Goal: Task Accomplishment & Management: Use online tool/utility

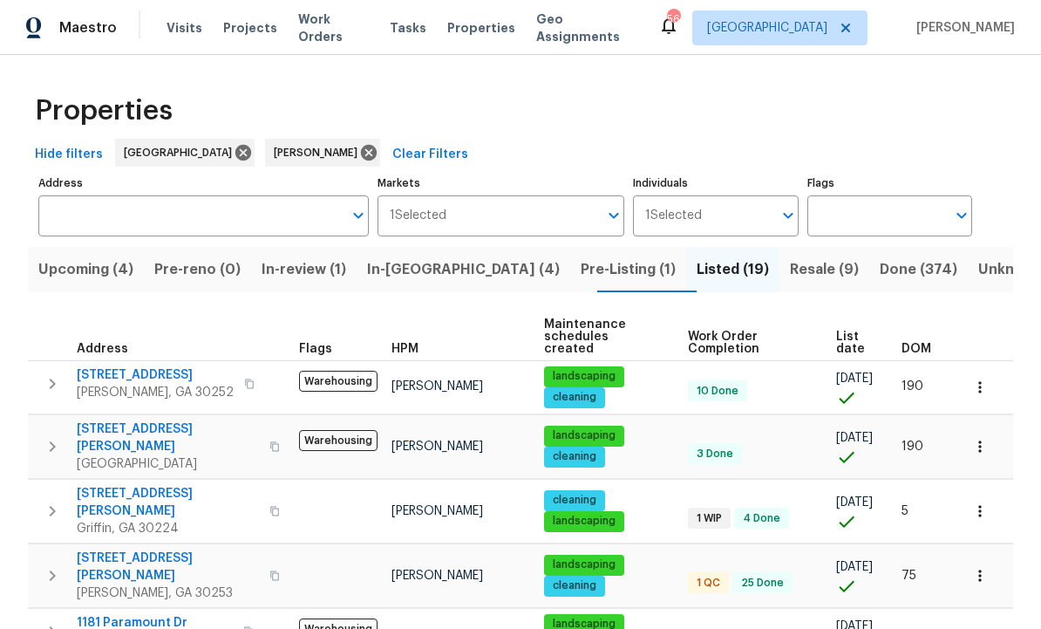
scroll to position [173, 0]
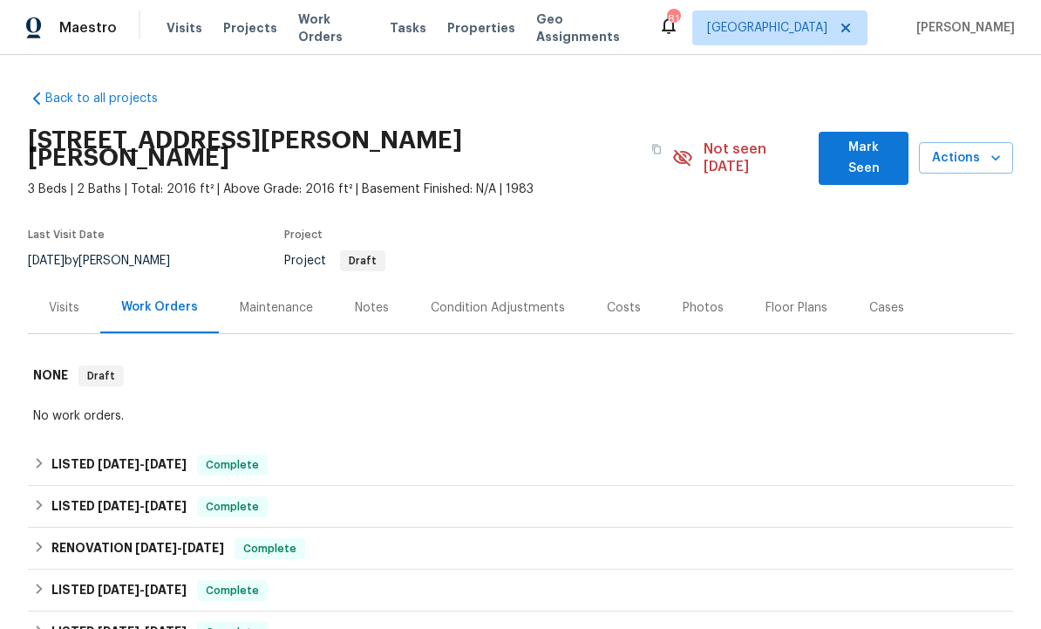
click at [858, 153] on span "Mark Seen" at bounding box center [864, 158] width 62 height 43
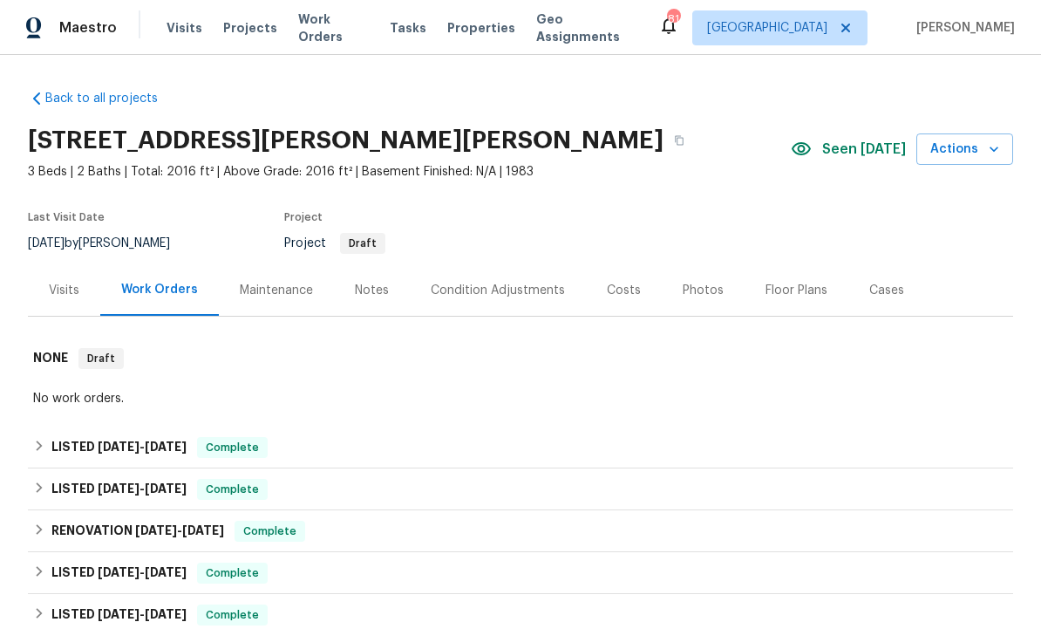
click at [552, 177] on span "3 Beds | 2 Baths | Total: 2016 ft² | Above Grade: 2016 ft² | Basement Finished:…" at bounding box center [409, 171] width 763 height 17
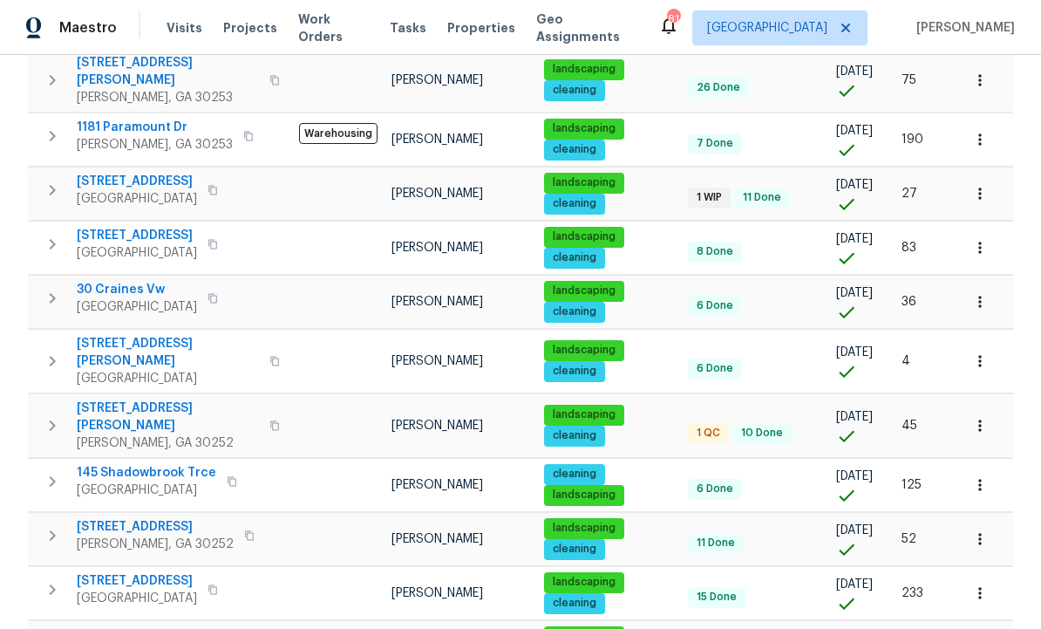
scroll to position [507, 0]
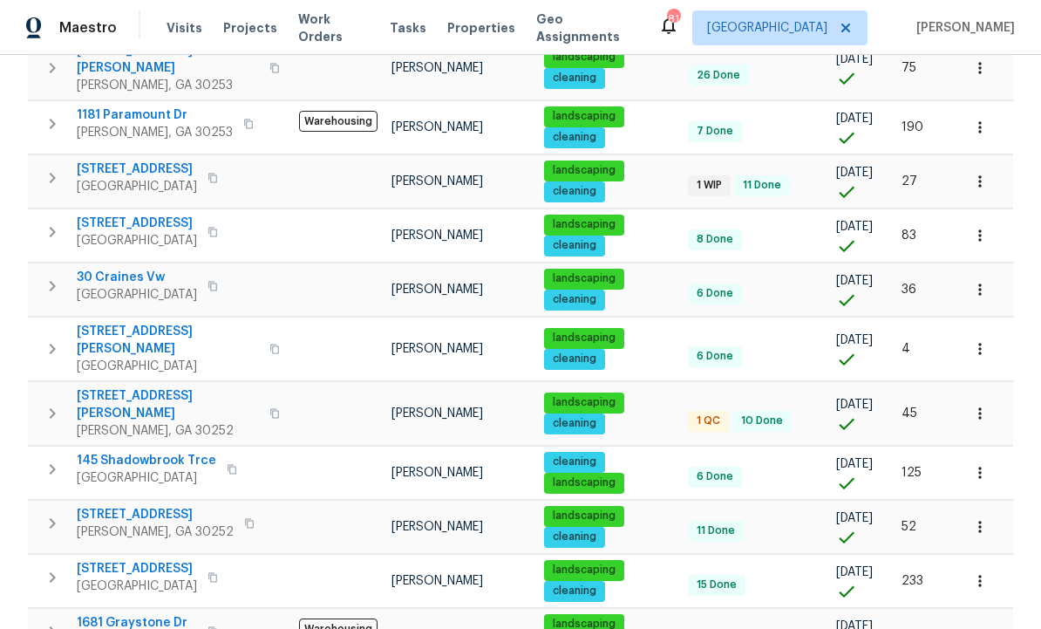
click at [119, 387] on span "[STREET_ADDRESS][PERSON_NAME]" at bounding box center [168, 404] width 182 height 35
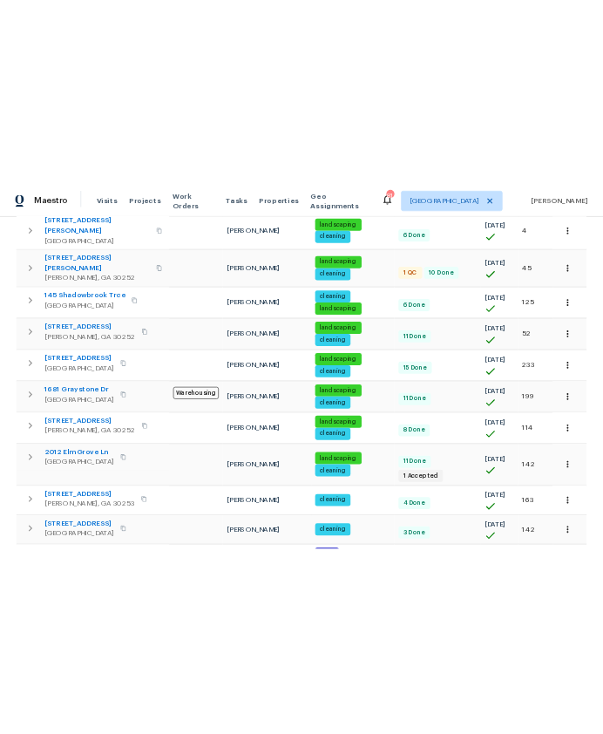
scroll to position [0, 0]
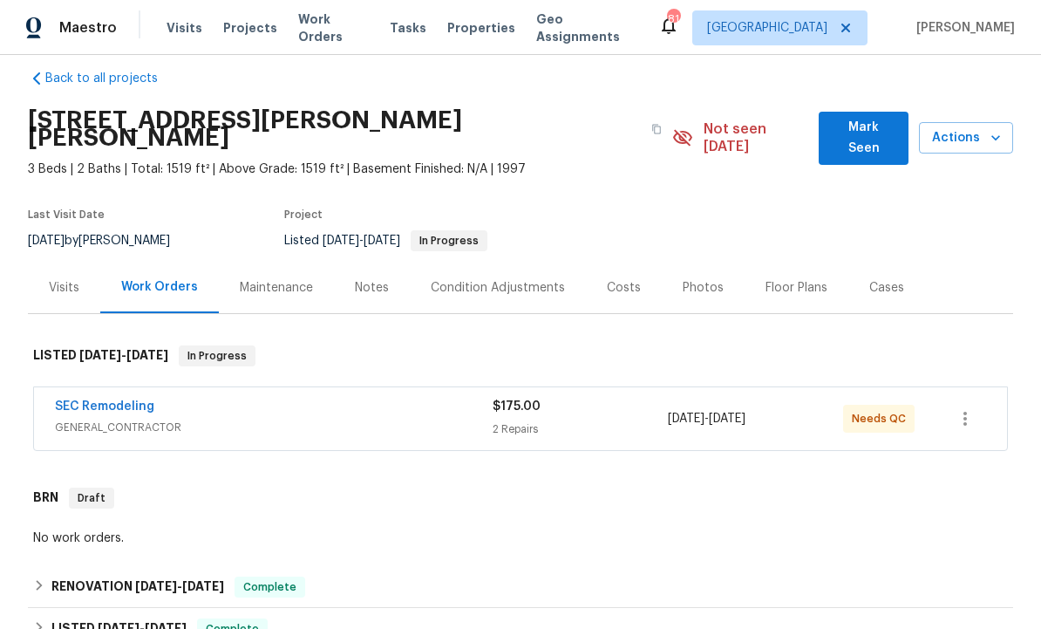
scroll to position [23, 0]
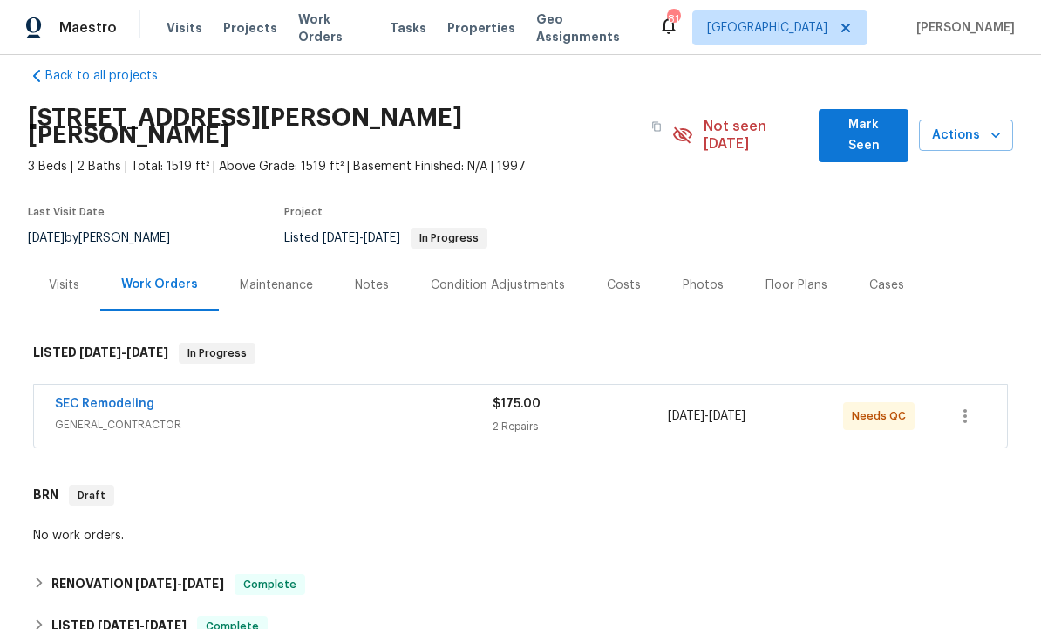
click at [135, 398] on link "SEC Remodeling" at bounding box center [104, 404] width 99 height 12
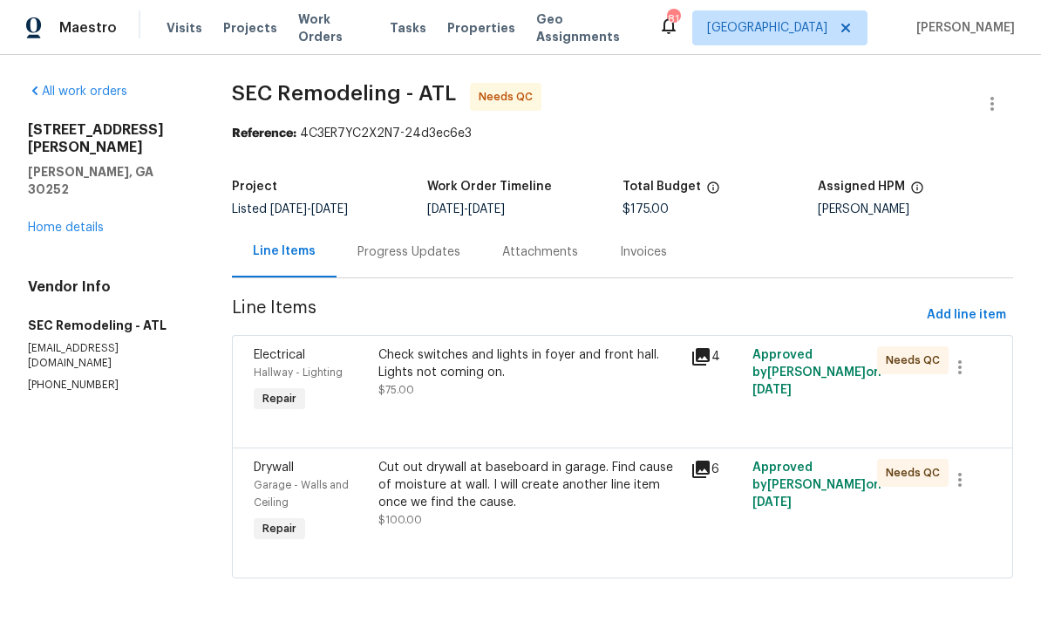
click at [510, 499] on div "Cut out drywall at baseboard in garage. Find cause of moisture at wall. I will …" at bounding box center [528, 485] width 301 height 52
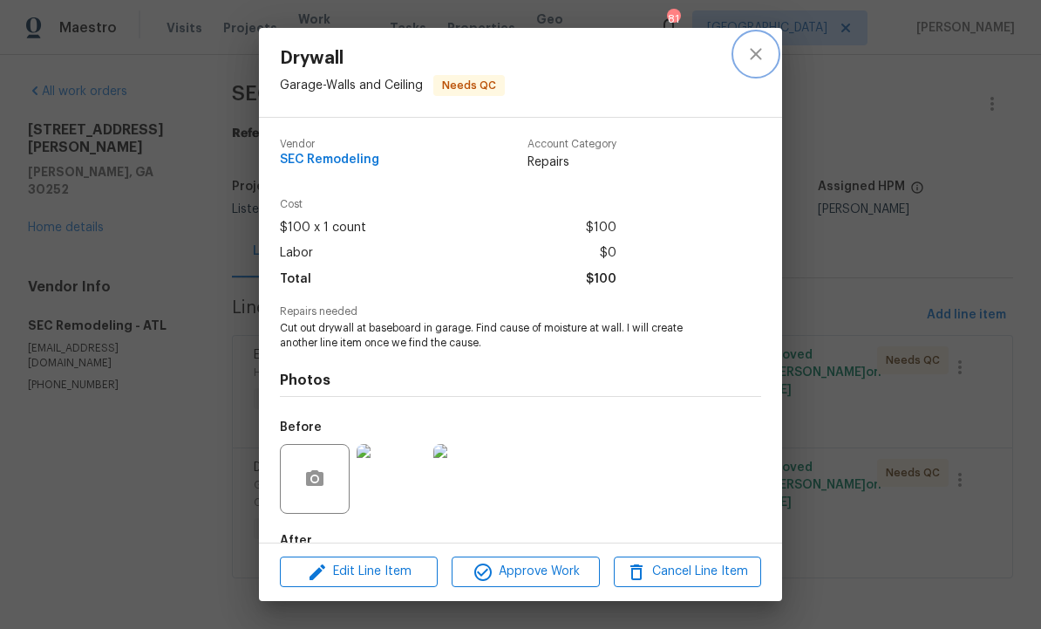
click at [766, 54] on icon "close" at bounding box center [755, 54] width 21 height 21
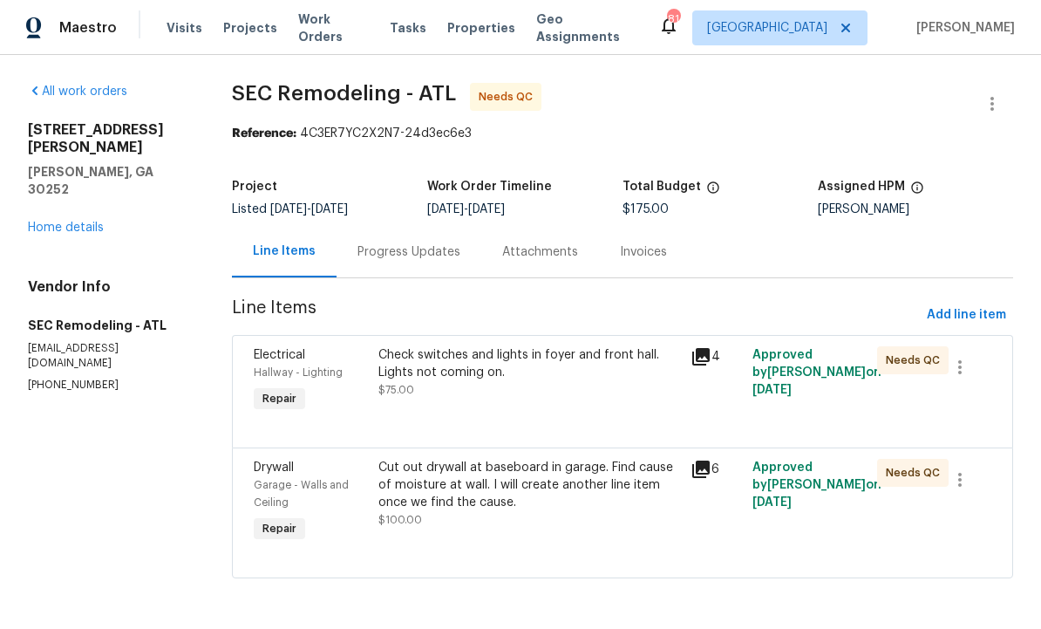
click at [413, 249] on div "Progress Updates" at bounding box center [408, 251] width 103 height 17
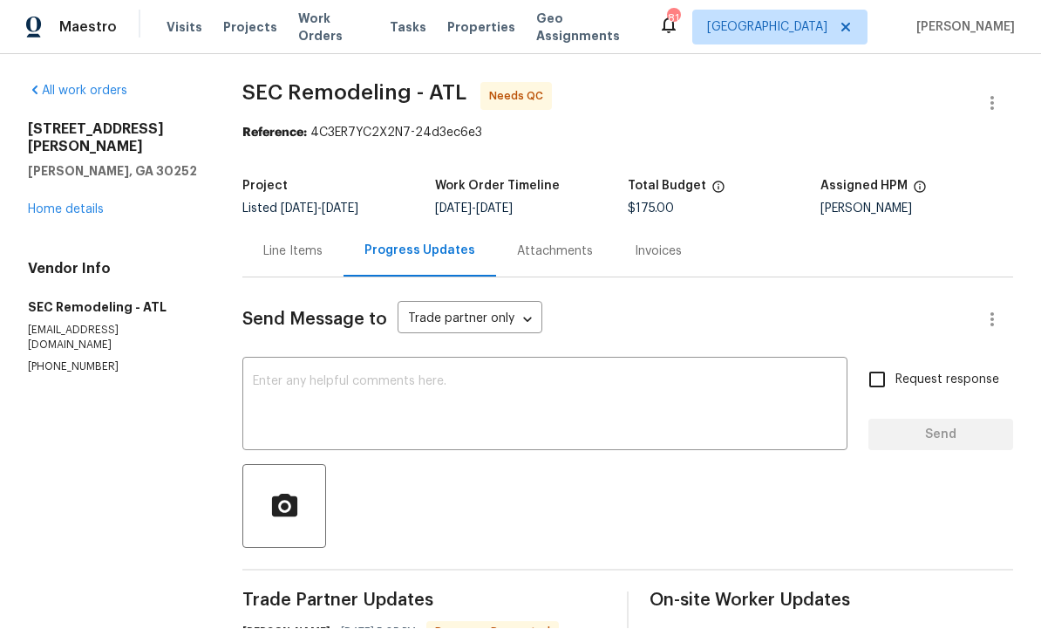
click at [285, 243] on div "Line Items" at bounding box center [292, 251] width 59 height 17
